Goal: Task Accomplishment & Management: Use online tool/utility

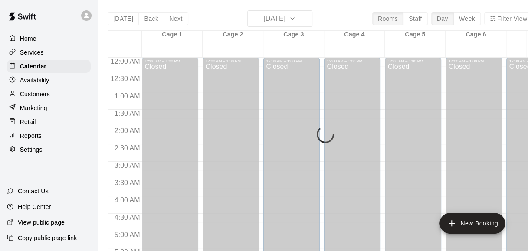
scroll to position [629, 0]
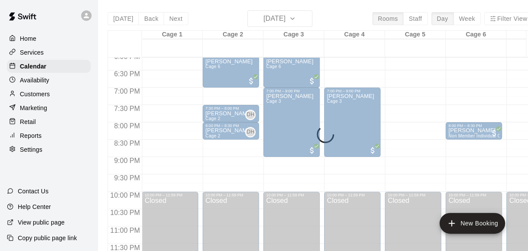
click at [307, 21] on div "[DATE] Back [DATE][DATE] Rooms Staff Day Week Filter View Cage 1 18 Mon Cage 2 …" at bounding box center [320, 135] width 425 height 251
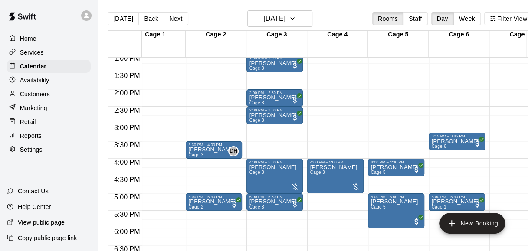
scroll to position [450, 17]
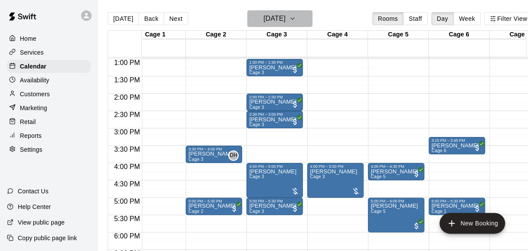
click at [296, 16] on icon "button" at bounding box center [292, 18] width 7 height 10
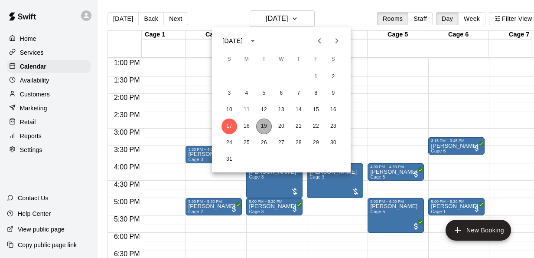
click at [265, 127] on button "19" at bounding box center [264, 126] width 16 height 16
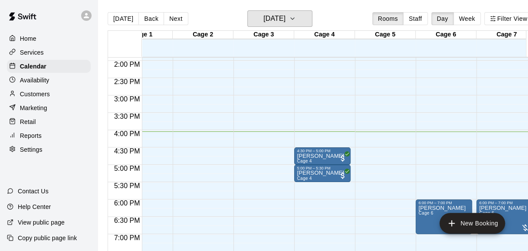
scroll to position [482, 30]
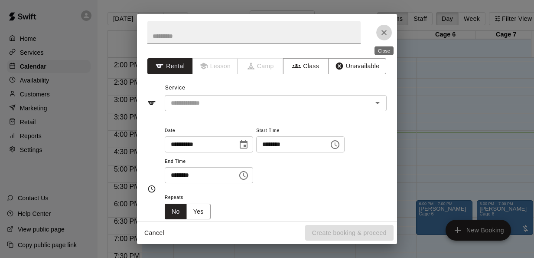
click at [383, 35] on icon "Close" at bounding box center [384, 32] width 9 height 9
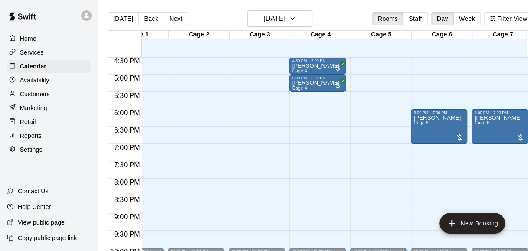
scroll to position [572, 35]
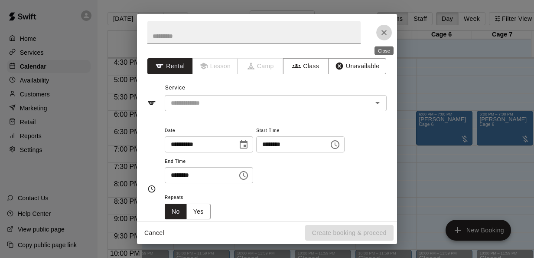
click at [378, 37] on button "Close" at bounding box center [384, 33] width 16 height 16
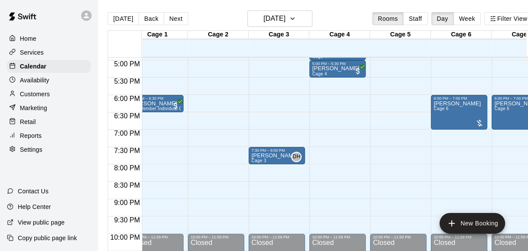
scroll to position [587, 15]
